Goal: Task Accomplishment & Management: Use online tool/utility

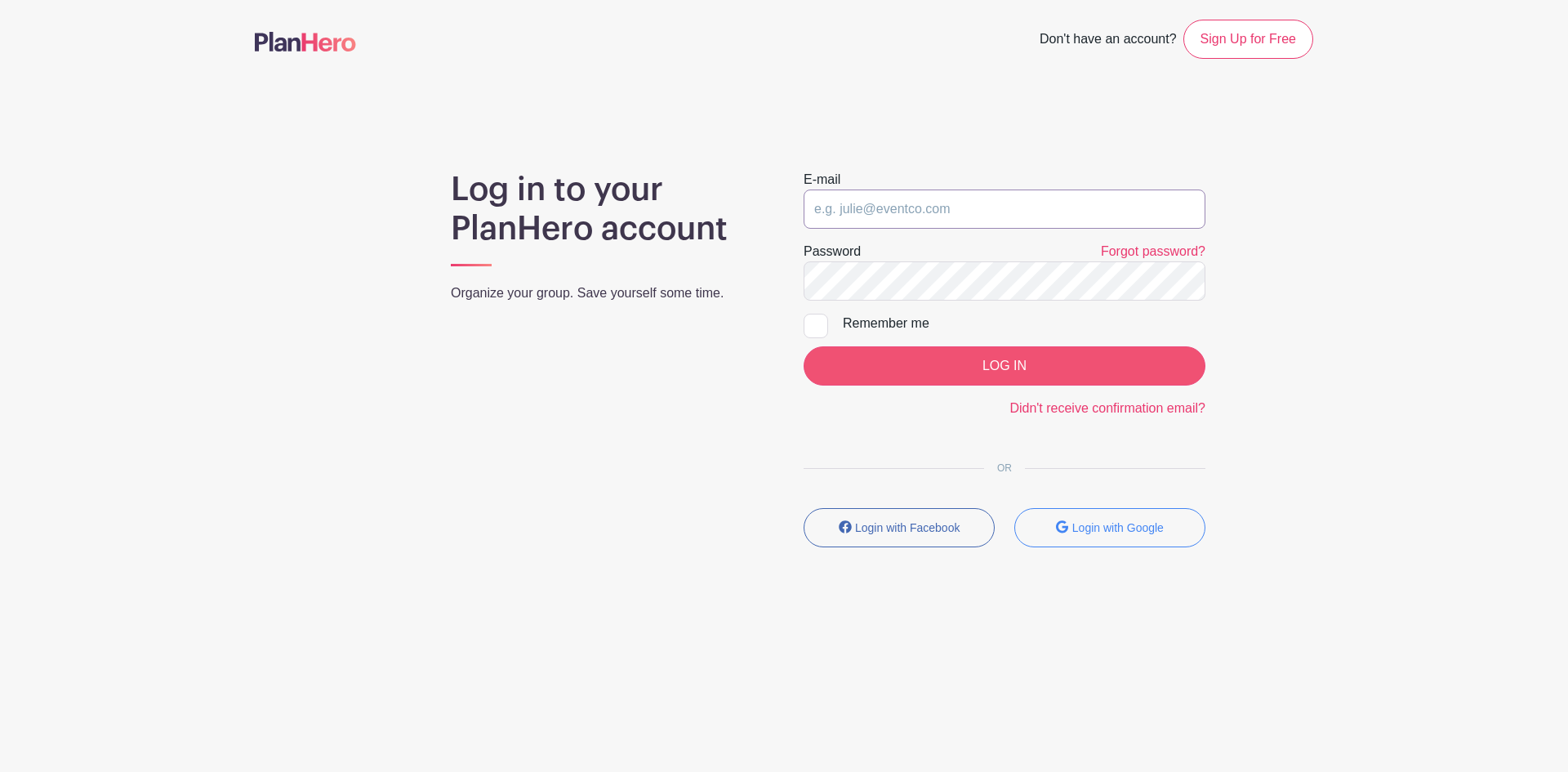
type input "[EMAIL_ADDRESS][DOMAIN_NAME]"
click at [997, 358] on input "LOG IN" at bounding box center [1004, 366] width 402 height 39
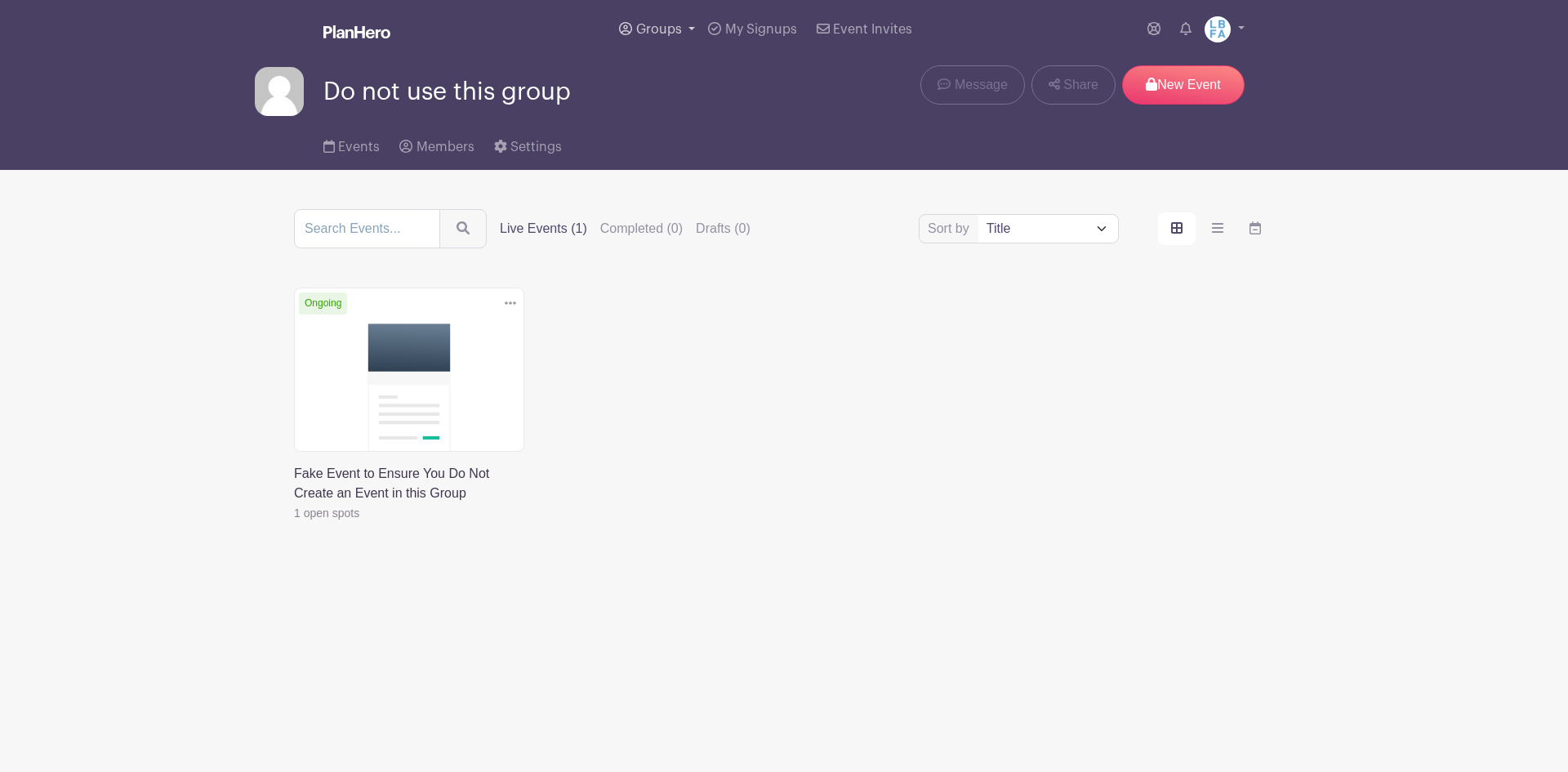
click at [674, 29] on span "Groups" at bounding box center [659, 29] width 46 height 13
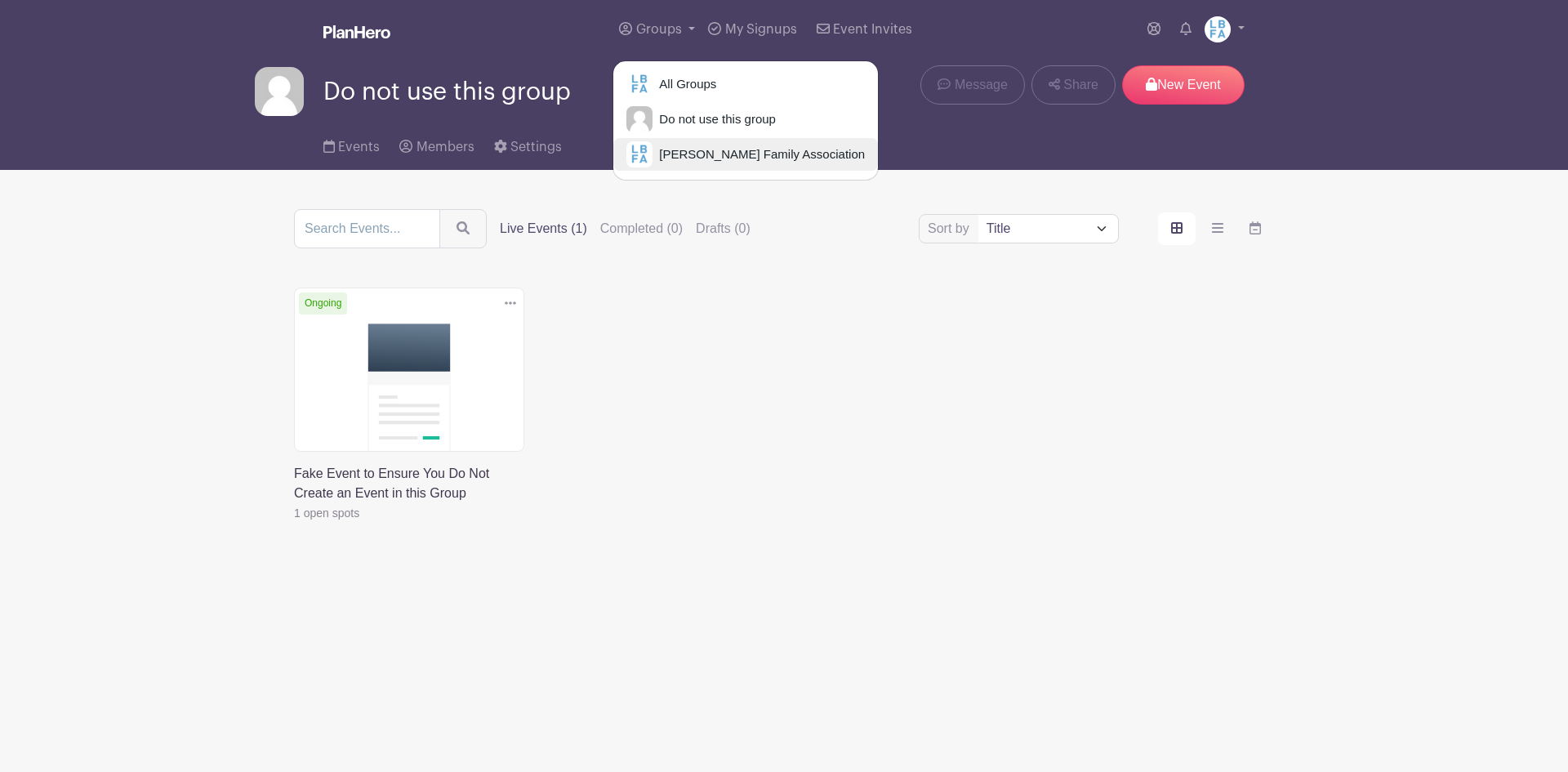
click at [691, 144] on link "[PERSON_NAME] Family Association" at bounding box center [746, 154] width 265 height 33
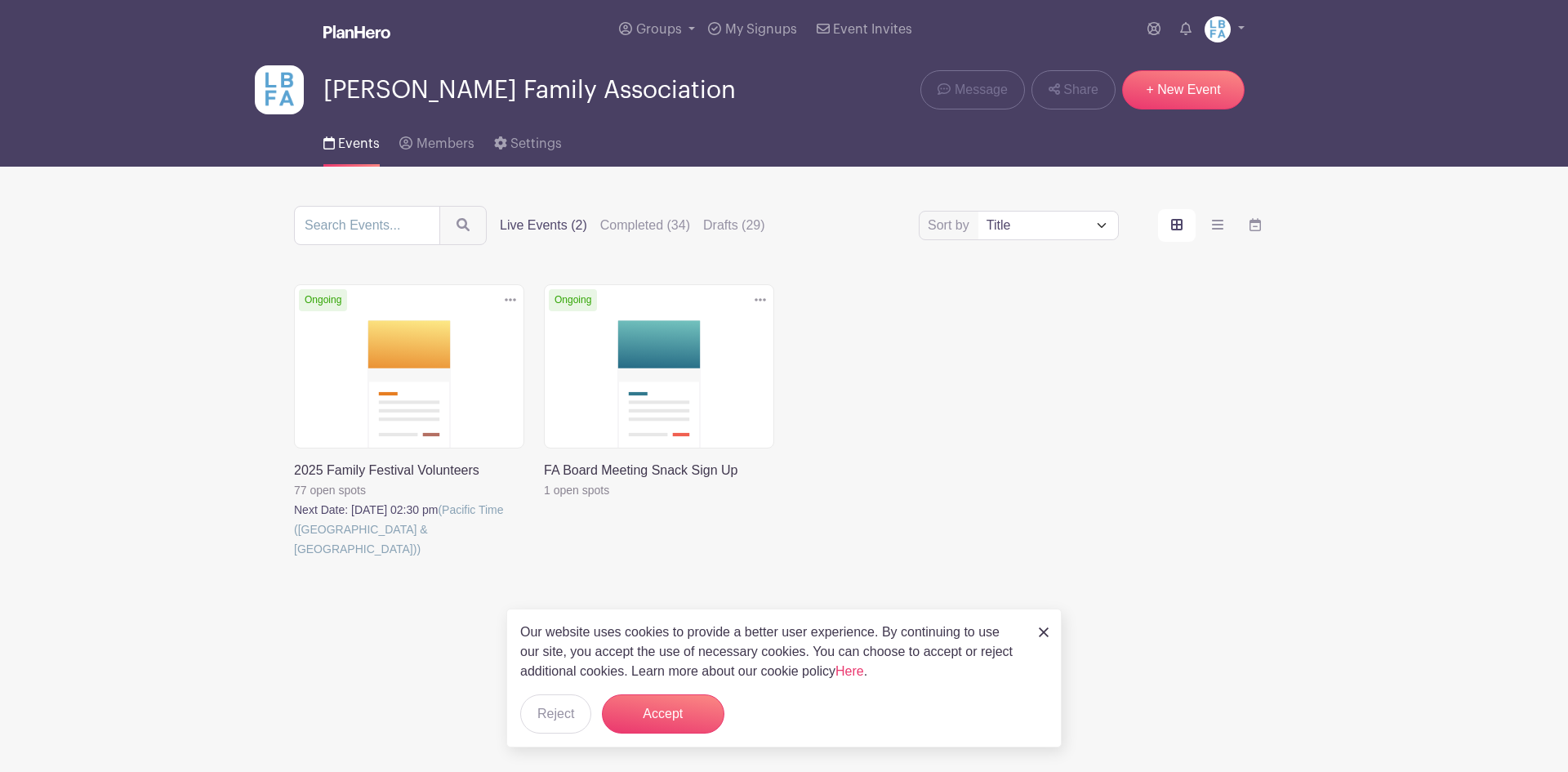
click at [1051, 635] on div "Our website uses cookies to provide a better user experience. By continuing to …" at bounding box center [784, 678] width 556 height 139
click at [1045, 643] on div "Our website uses cookies to provide a better user experience. By continuing to …" at bounding box center [784, 678] width 556 height 139
click at [1048, 633] on img at bounding box center [1043, 632] width 10 height 10
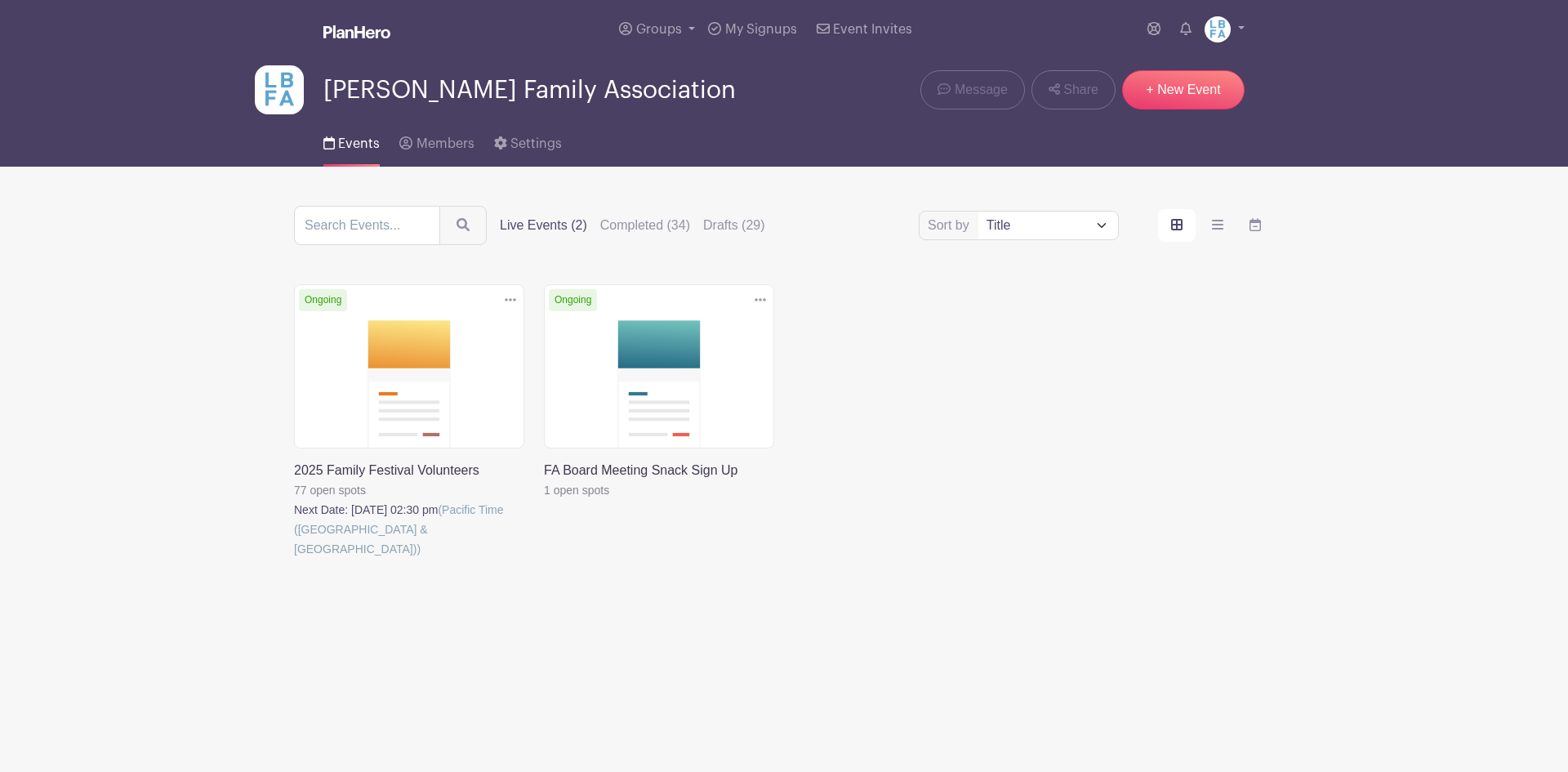
click at [294, 558] on link at bounding box center [294, 558] width 0 height 0
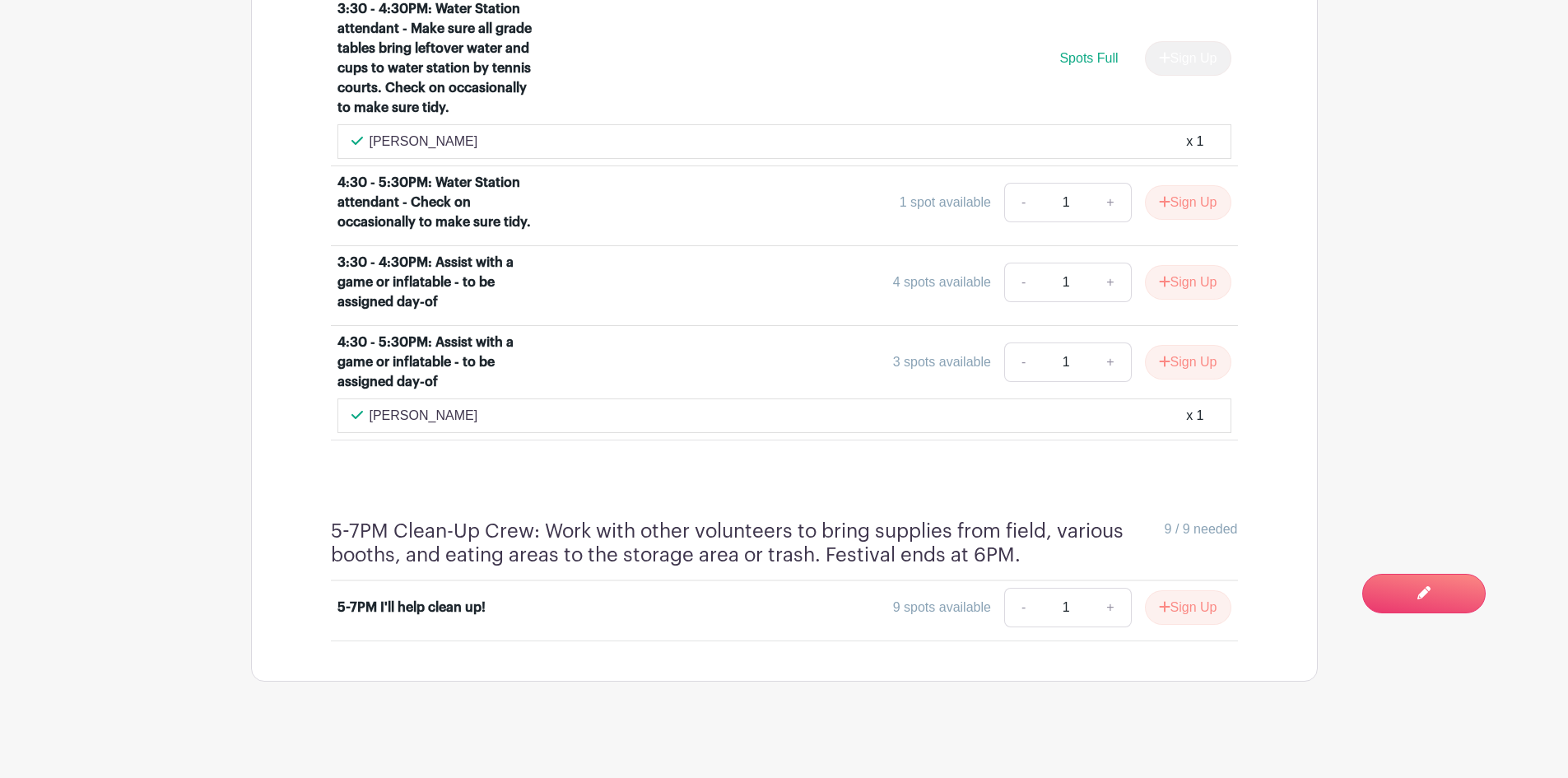
scroll to position [4559, 0]
